Goal: Information Seeking & Learning: Check status

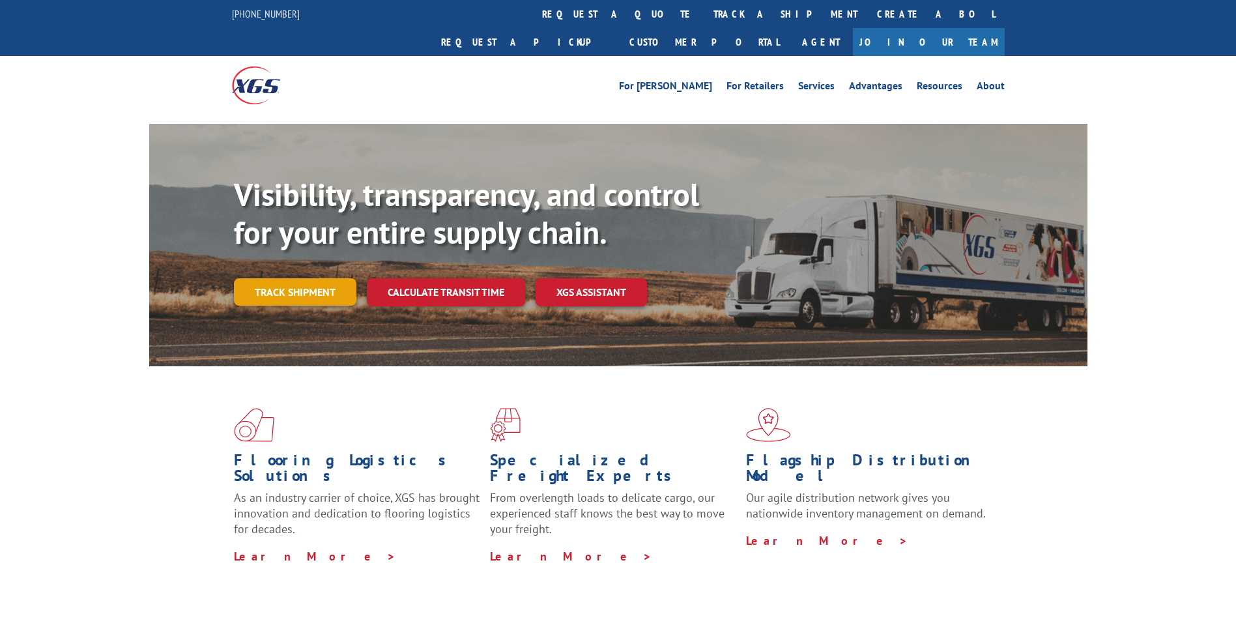
click at [281, 278] on link "Track shipment" at bounding box center [295, 291] width 122 height 27
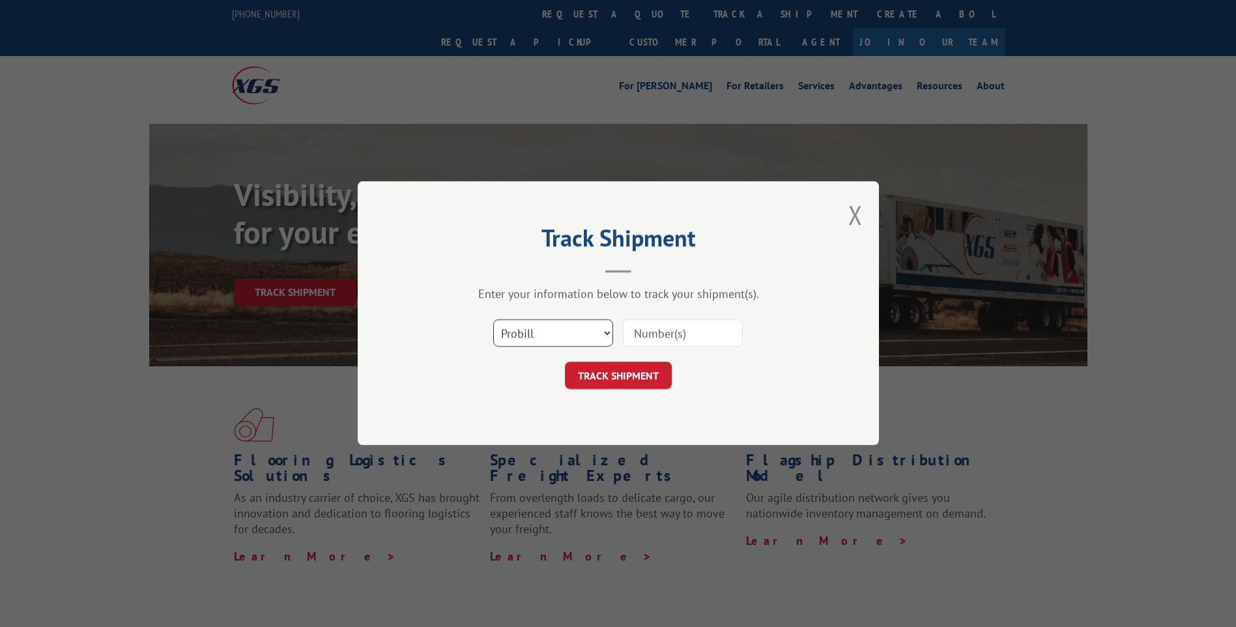
click at [534, 332] on select "Select category... Probill BOL PO" at bounding box center [553, 333] width 120 height 27
select select "bol"
click at [493, 320] on select "Select category... Probill BOL PO" at bounding box center [553, 333] width 120 height 27
click at [657, 341] on input at bounding box center [683, 333] width 120 height 27
paste input "54398982"
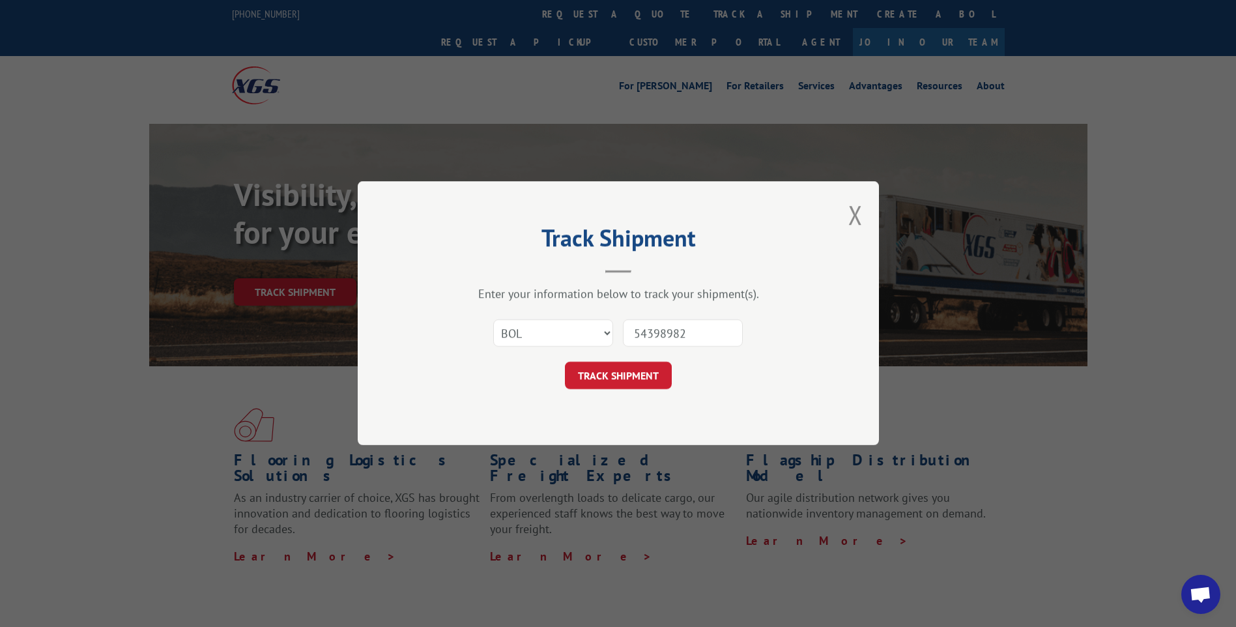
type input "54398982"
click at [621, 394] on div "Track Shipment Enter your information below to track your shipment(s). Select c…" at bounding box center [618, 313] width 521 height 264
click at [629, 383] on button "TRACK SHIPMENT" at bounding box center [618, 375] width 107 height 27
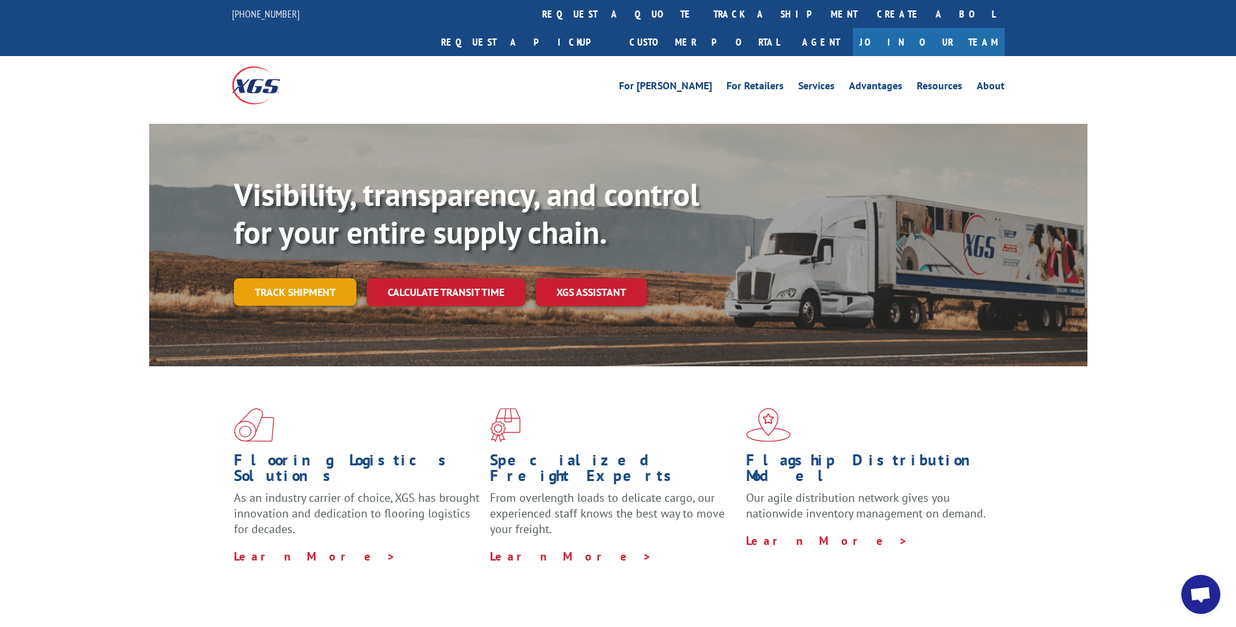
click at [254, 278] on link "Track shipment" at bounding box center [295, 291] width 122 height 27
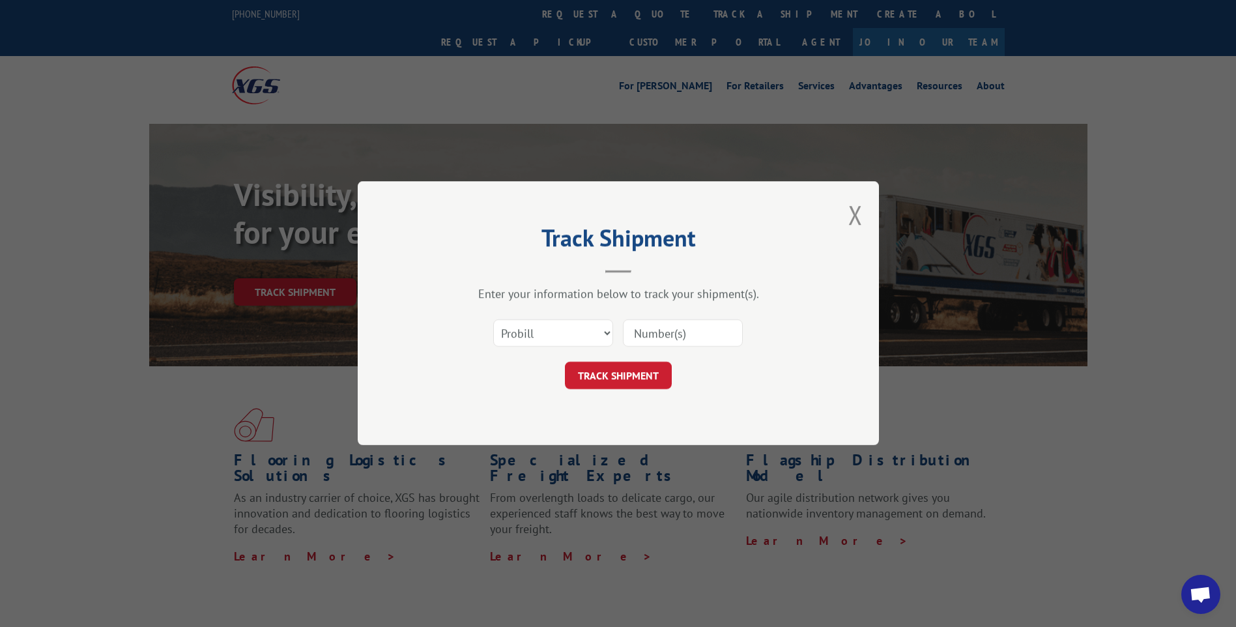
click at [668, 333] on input at bounding box center [683, 333] width 120 height 27
paste input "54398982"
type input "54398982"
click at [647, 367] on button "TRACK SHIPMENT" at bounding box center [618, 375] width 107 height 27
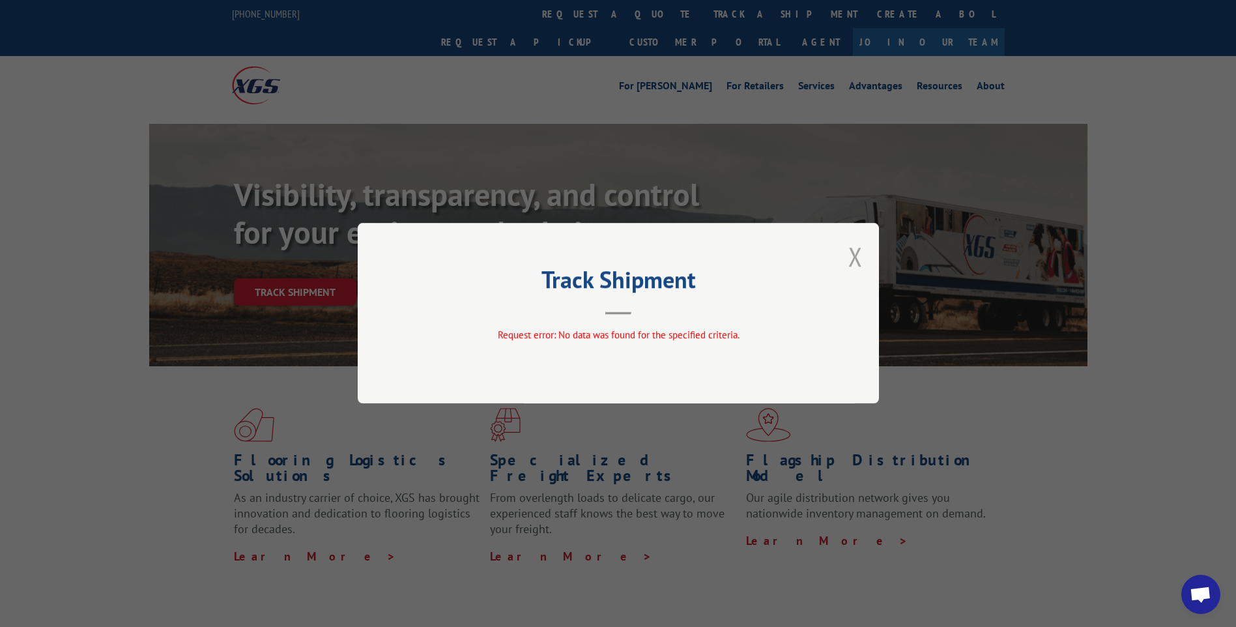
click at [851, 264] on button "Close modal" at bounding box center [855, 256] width 14 height 35
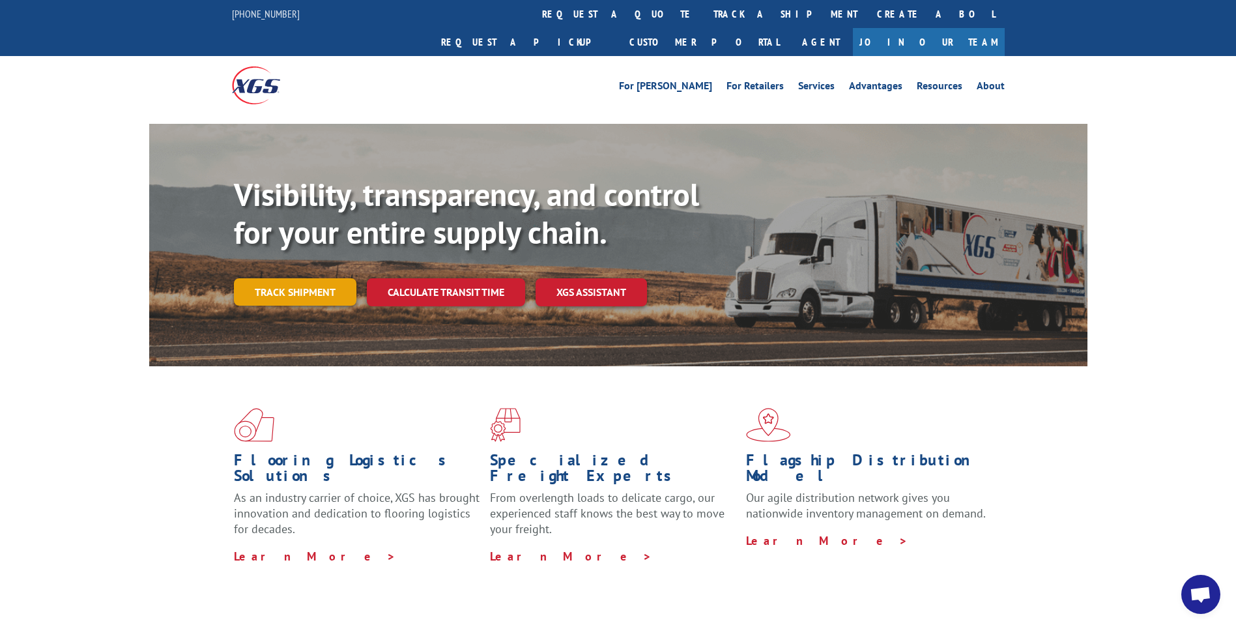
click at [313, 278] on link "Track shipment" at bounding box center [295, 291] width 122 height 27
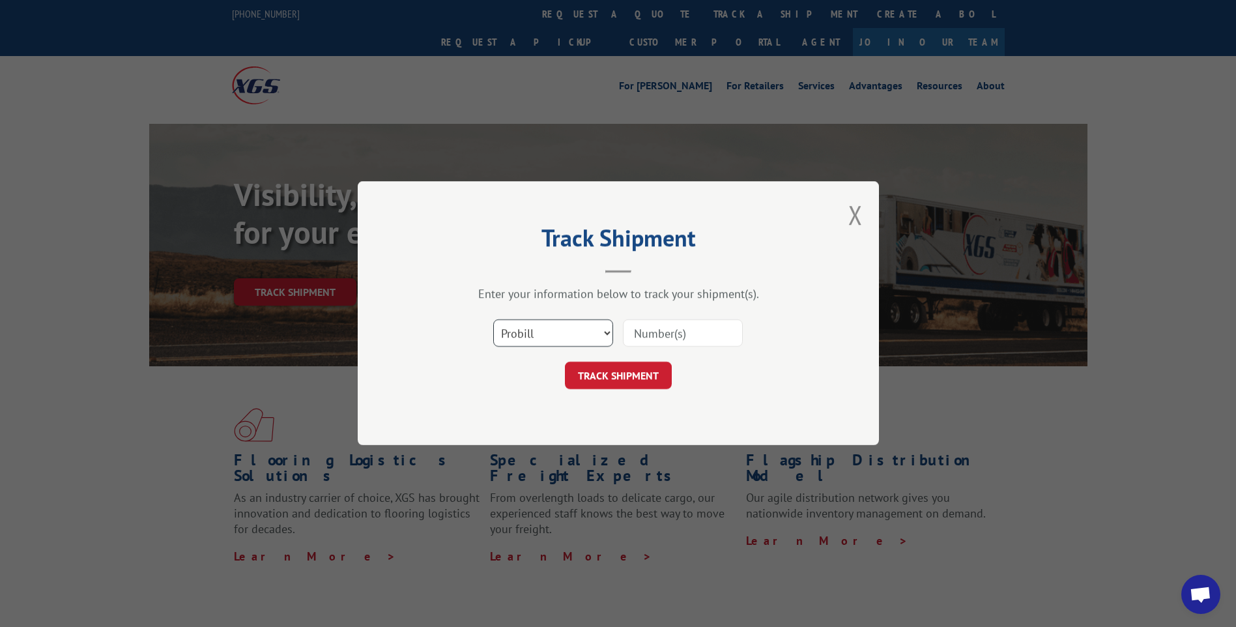
click at [524, 326] on select "Select category... Probill BOL PO" at bounding box center [553, 333] width 120 height 27
select select "bol"
click at [493, 320] on select "Select category... Probill BOL PO" at bounding box center [553, 333] width 120 height 27
click at [663, 336] on input at bounding box center [683, 333] width 120 height 27
paste input "54398982"
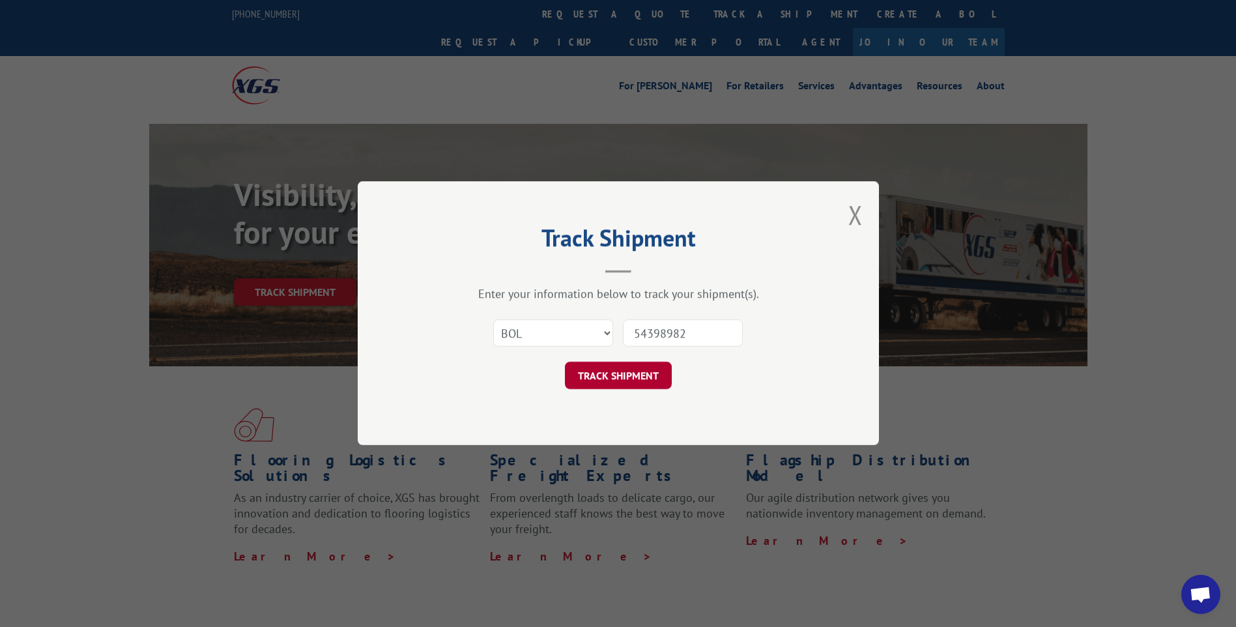
type input "54398982"
click at [627, 370] on button "TRACK SHIPMENT" at bounding box center [618, 375] width 107 height 27
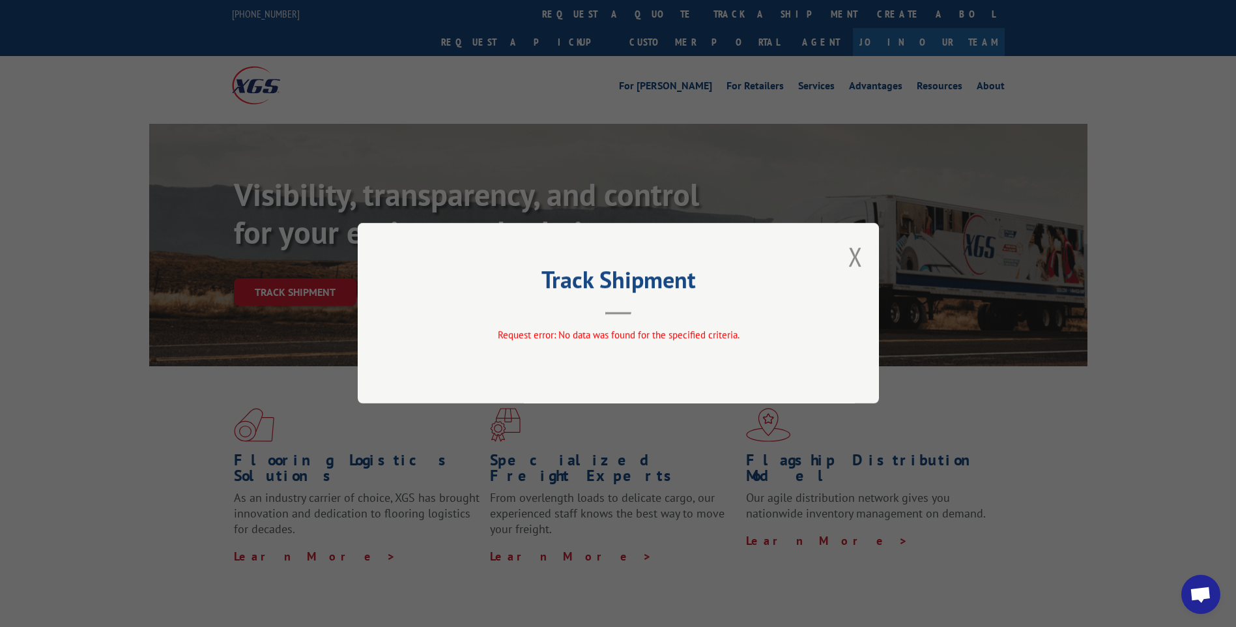
click at [868, 251] on div "Track Shipment Request error: No data was found for the specified criteria." at bounding box center [618, 313] width 521 height 180
click at [858, 255] on button "Close modal" at bounding box center [855, 256] width 14 height 35
